Goal: Find contact information: Find contact information

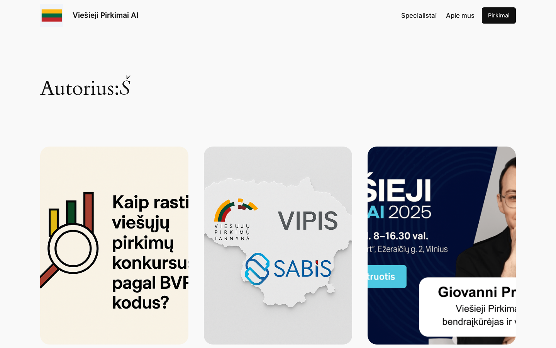
click at [67, 13] on div "Viešieji Pirkimai AI" at bounding box center [89, 15] width 98 height 23
click at [53, 15] on img at bounding box center [51, 15] width 23 height 23
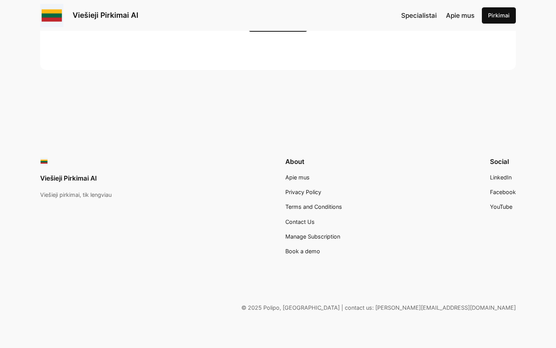
scroll to position [2424, 0]
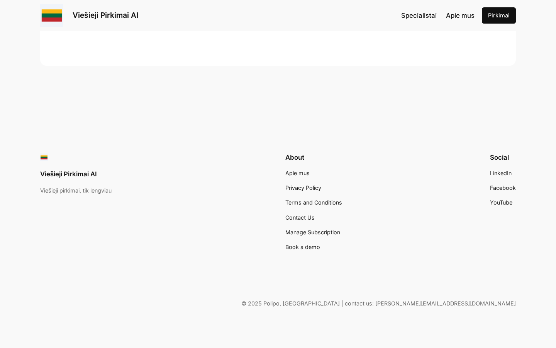
click at [296, 175] on span "Apie mus" at bounding box center [297, 173] width 24 height 7
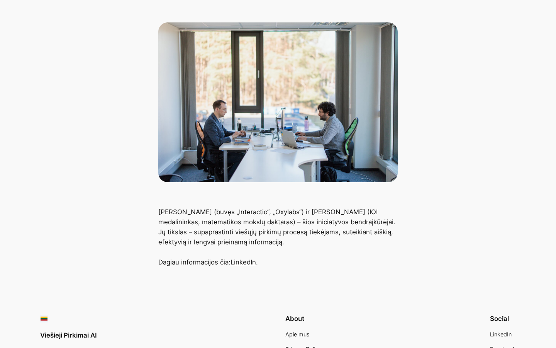
scroll to position [109, 0]
